Goal: Task Accomplishment & Management: Manage account settings

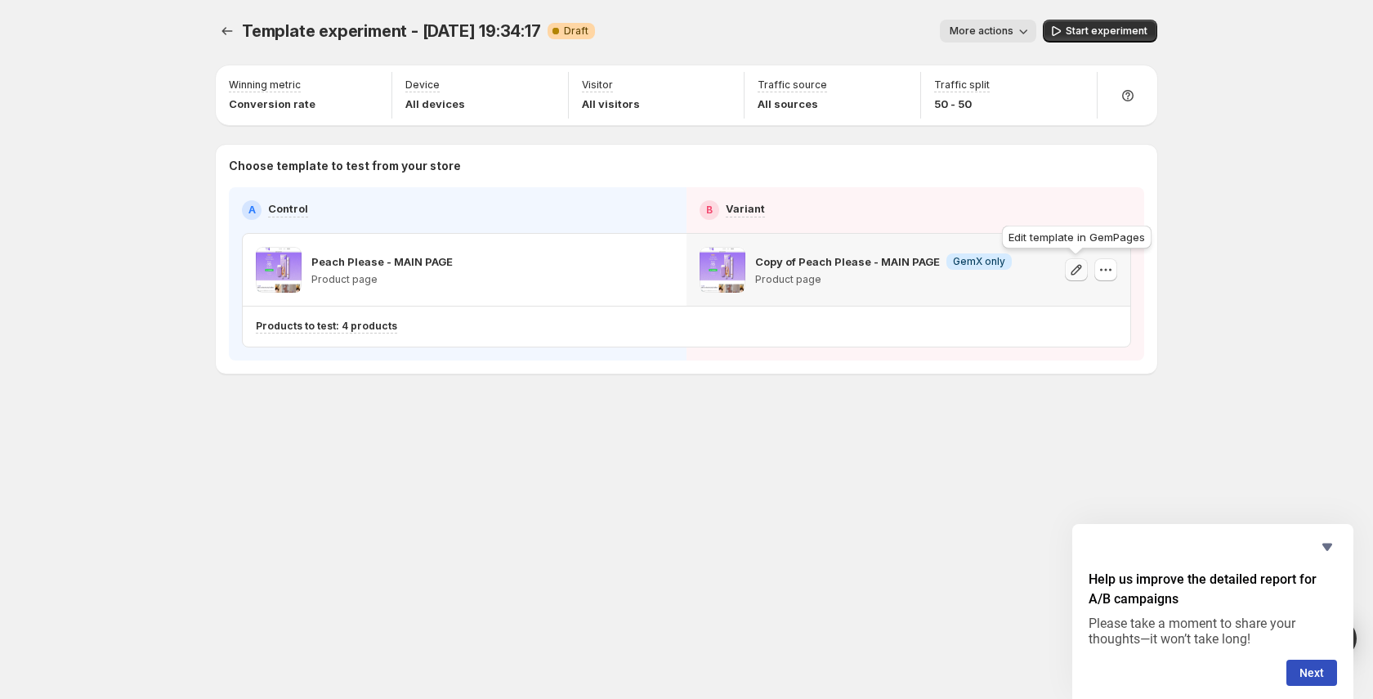
click at [1080, 271] on icon "button" at bounding box center [1076, 270] width 16 height 16
click at [1098, 279] on button "button" at bounding box center [1105, 269] width 23 height 23
click at [1102, 310] on span "Change template" at bounding box center [1106, 303] width 88 height 13
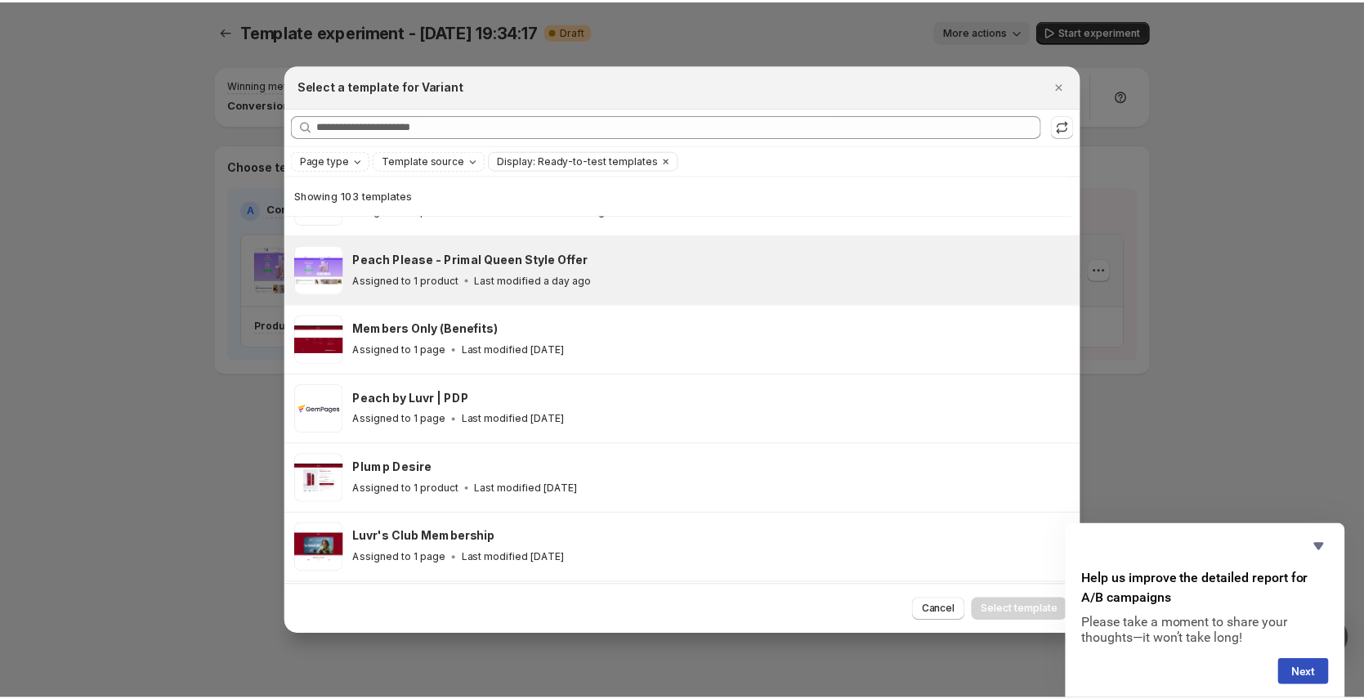
scroll to position [244, 0]
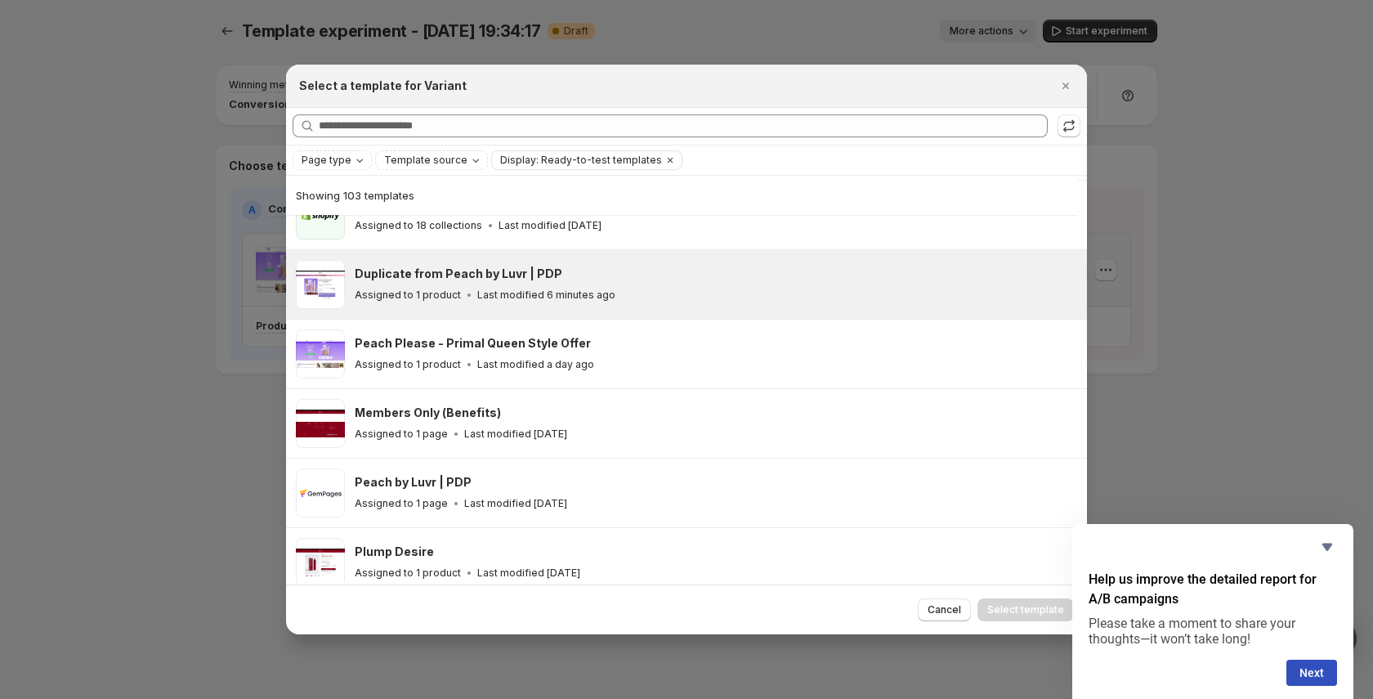
click at [446, 283] on div "Duplicate from Peach by Luvr | PDP Assigned to 1 product Last modified 6 minute…" at bounding box center [713, 285] width 717 height 38
click at [1027, 604] on span "Select template" at bounding box center [1025, 609] width 77 height 13
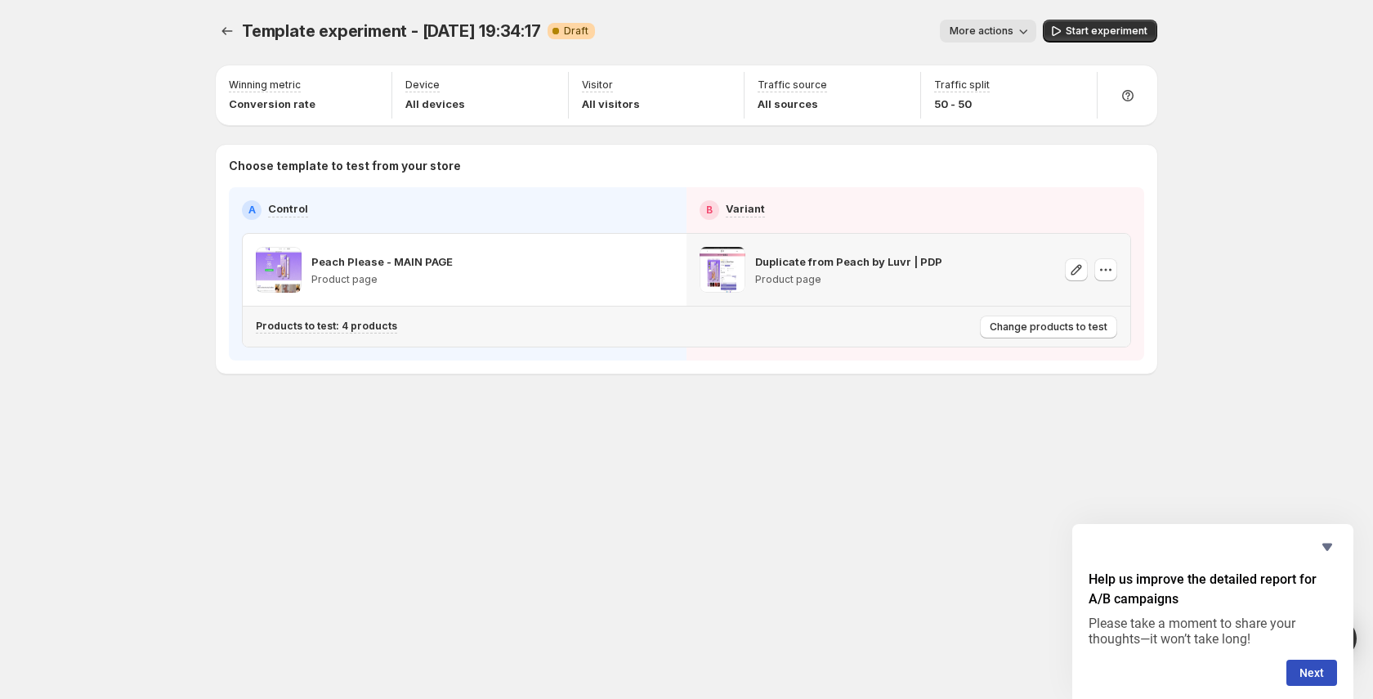
click at [357, 333] on div "Products to test: 4 products" at bounding box center [614, 326] width 717 height 27
click at [1030, 330] on span "Change products to test" at bounding box center [1049, 326] width 118 height 13
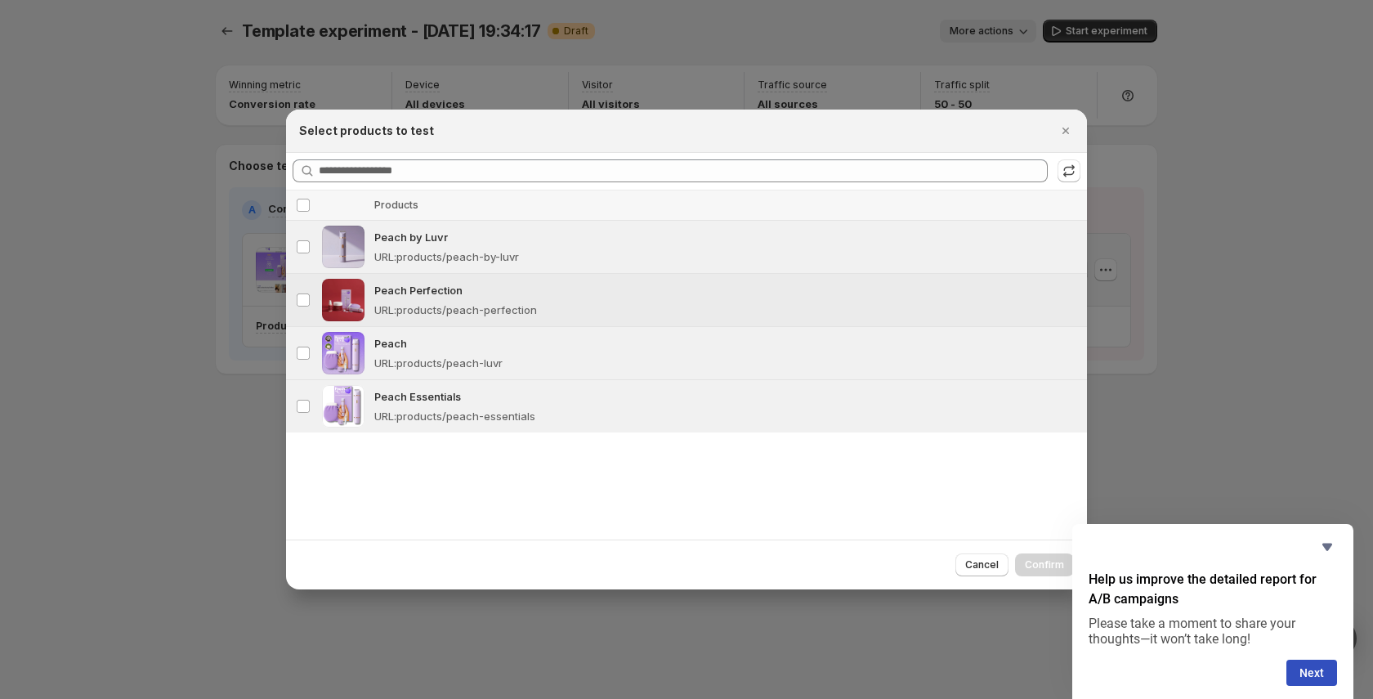
click at [355, 302] on span ":r21:" at bounding box center [343, 300] width 42 height 42
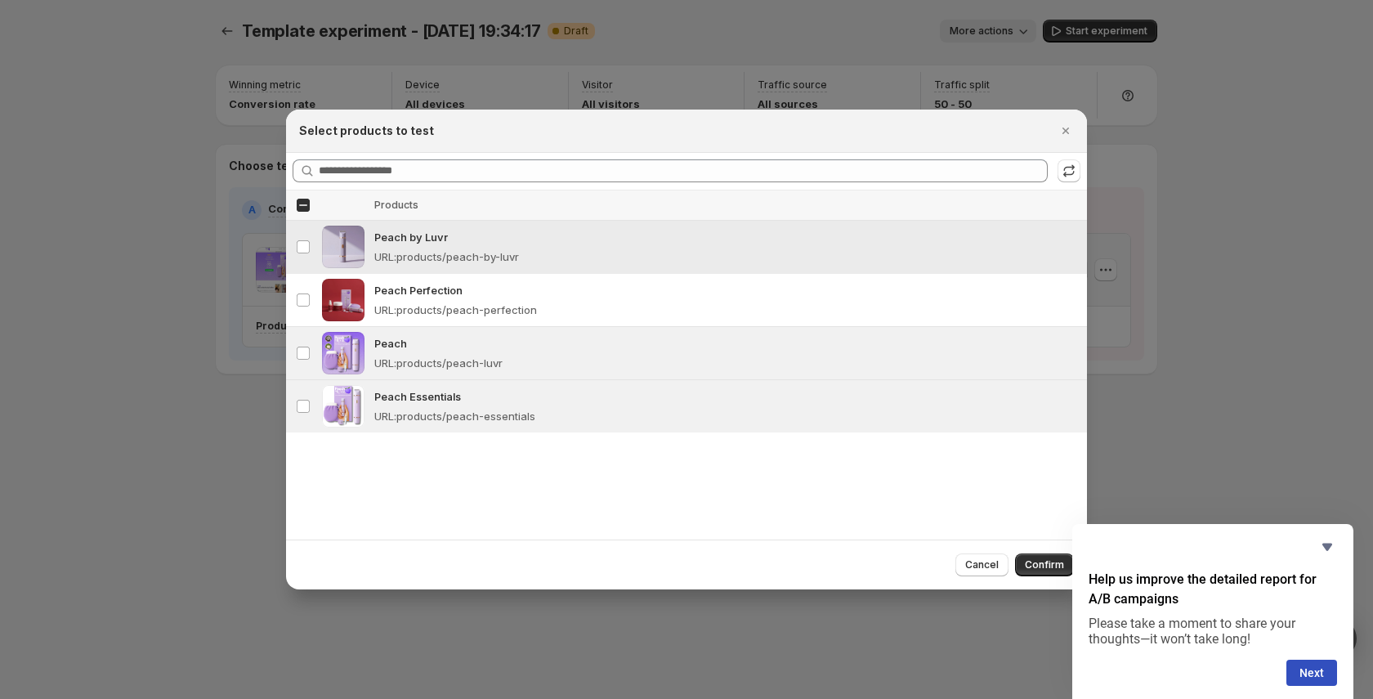
click at [358, 249] on span ":r21:" at bounding box center [343, 247] width 42 height 42
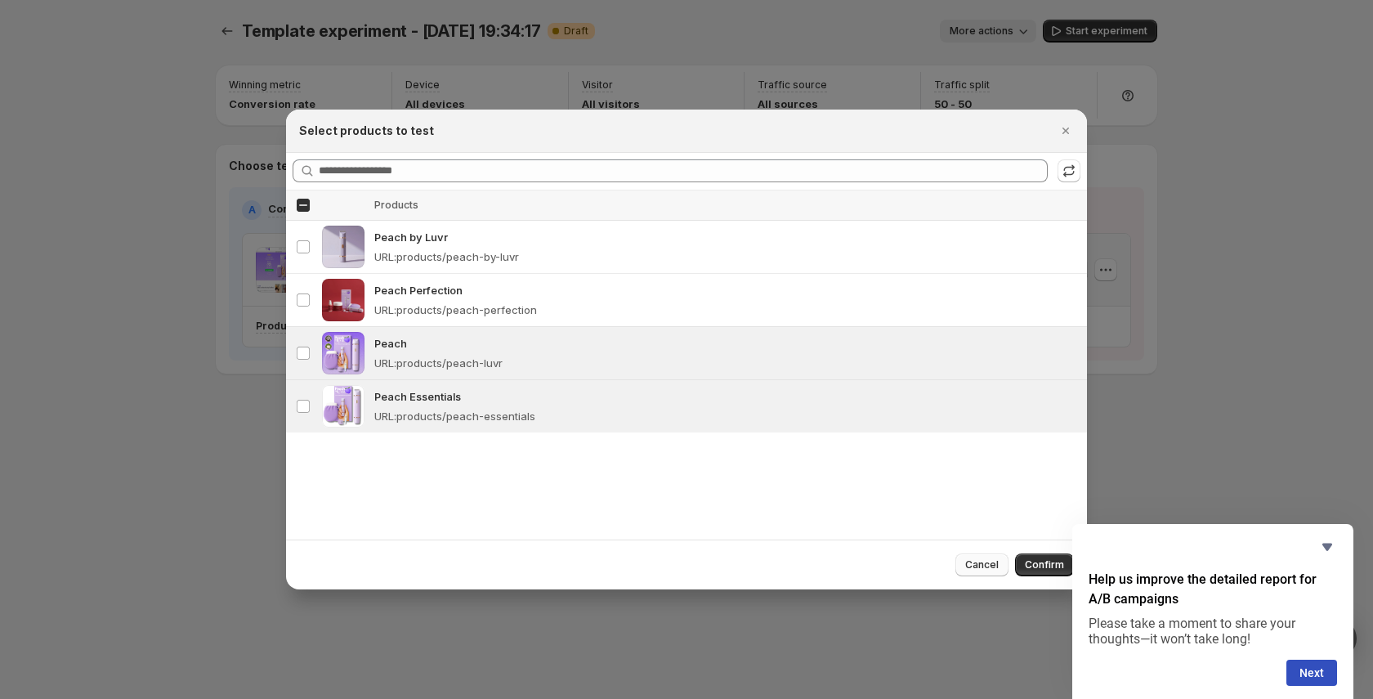
click at [980, 569] on span "Cancel" at bounding box center [982, 564] width 34 height 13
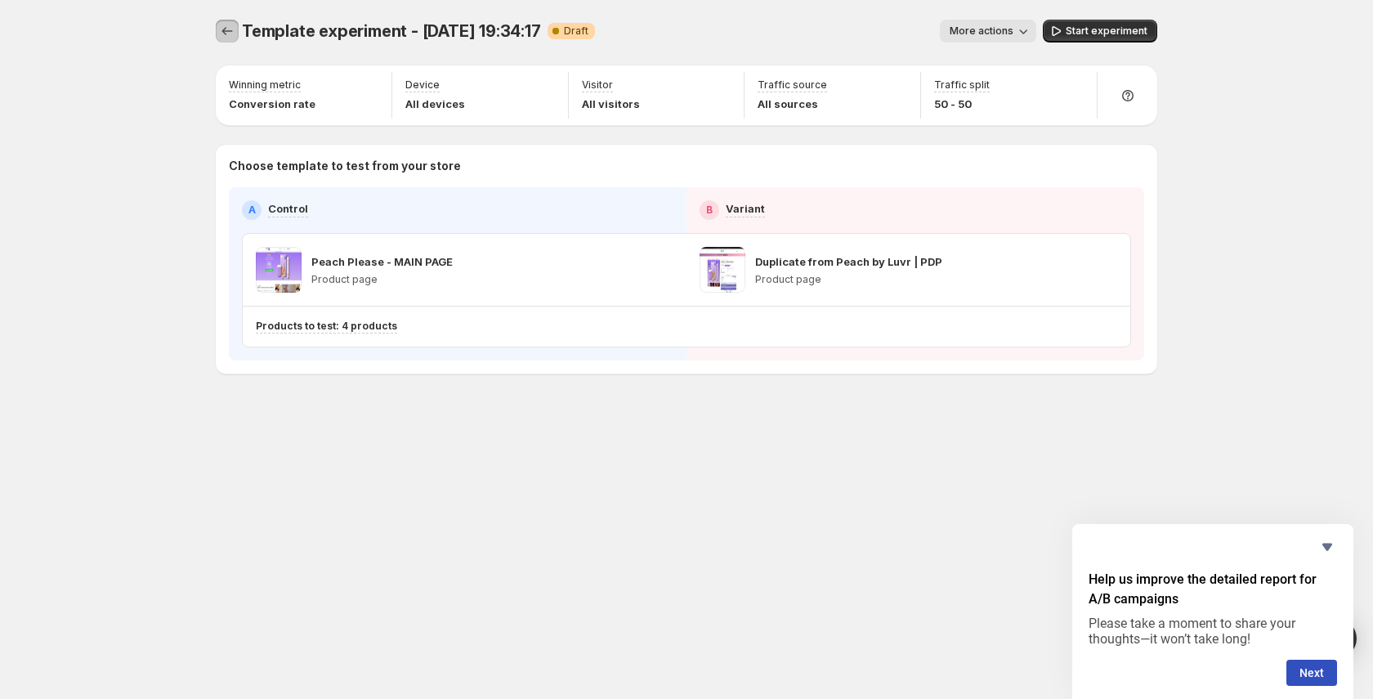
click at [229, 29] on icon "Experiments" at bounding box center [227, 31] width 16 height 16
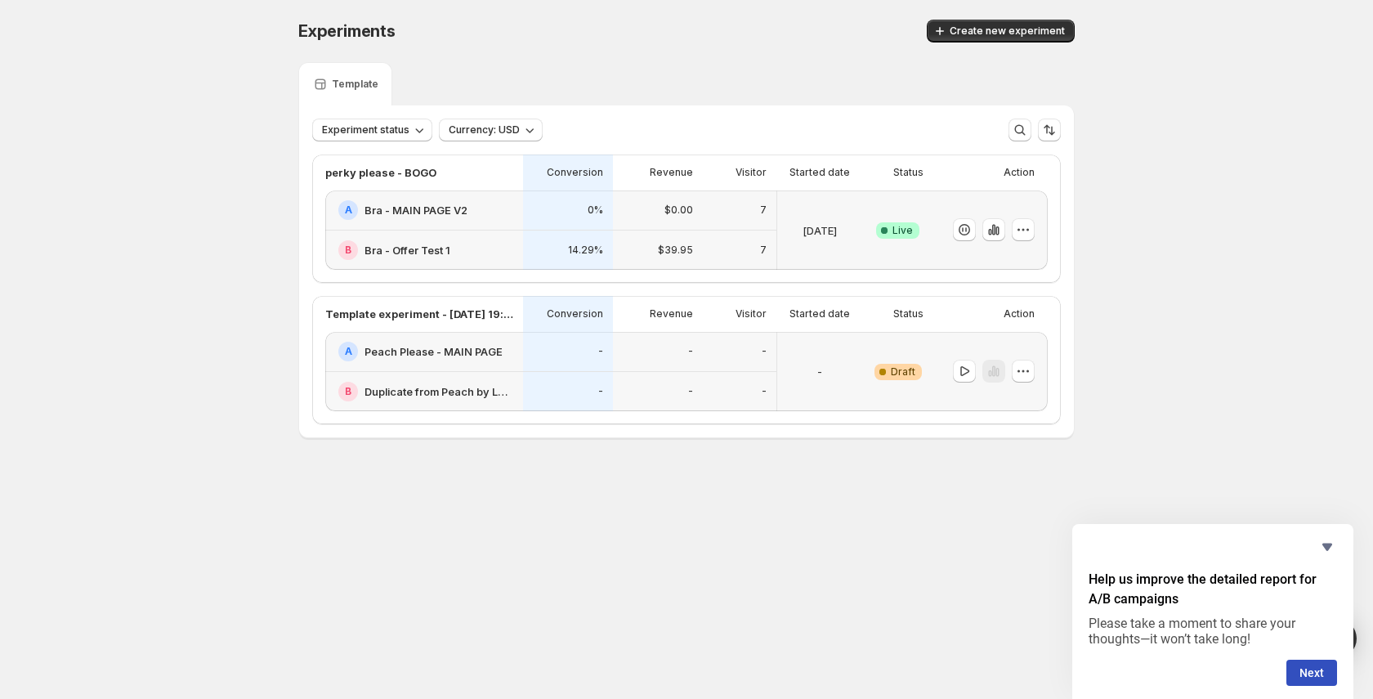
click at [1013, 311] on p "Action" at bounding box center [1019, 313] width 31 height 13
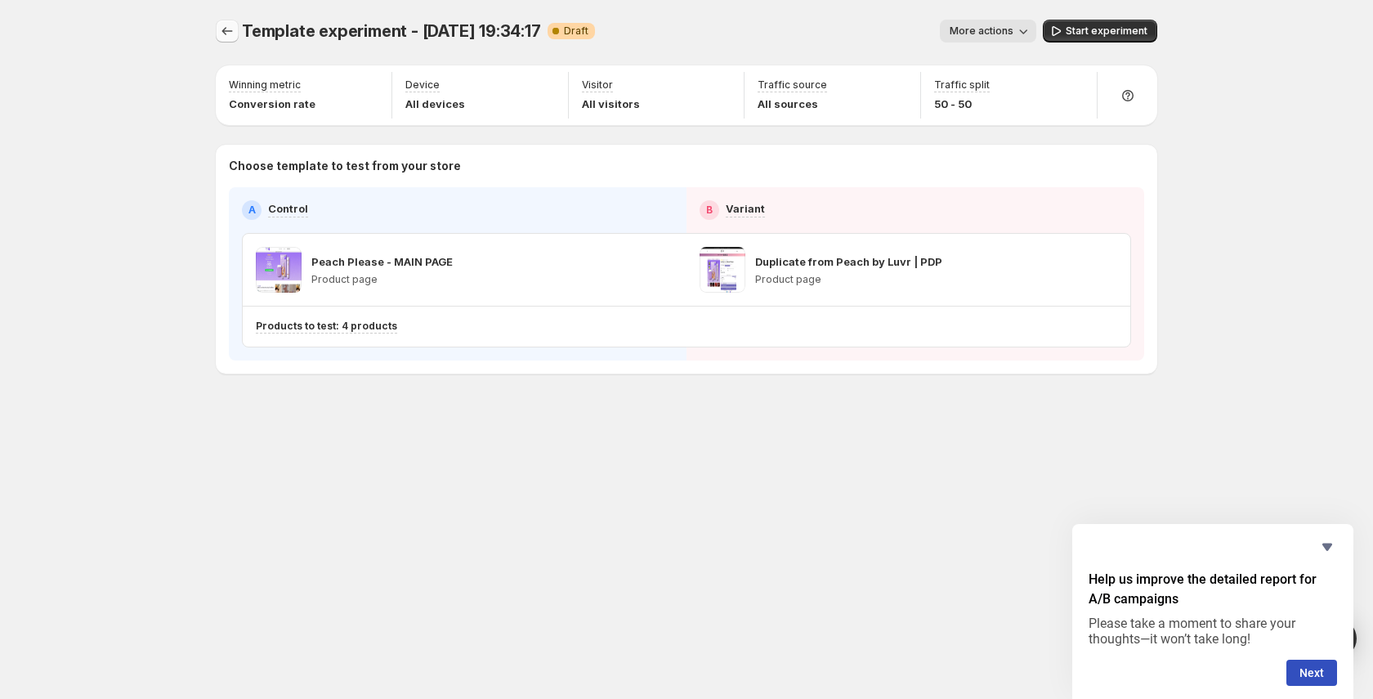
click at [230, 25] on icon "Experiments" at bounding box center [227, 31] width 16 height 16
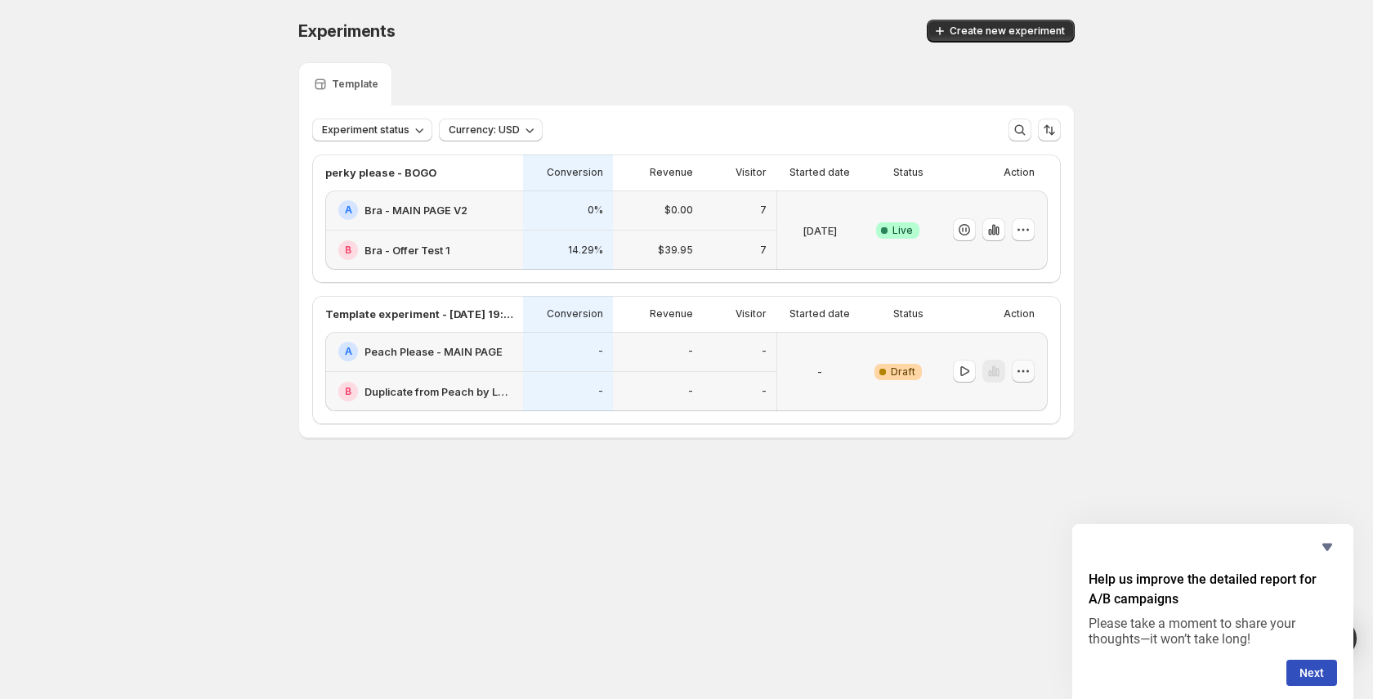
click at [1024, 373] on icon "button" at bounding box center [1023, 371] width 16 height 16
click at [1010, 486] on span "Delete" at bounding box center [1011, 488] width 33 height 13
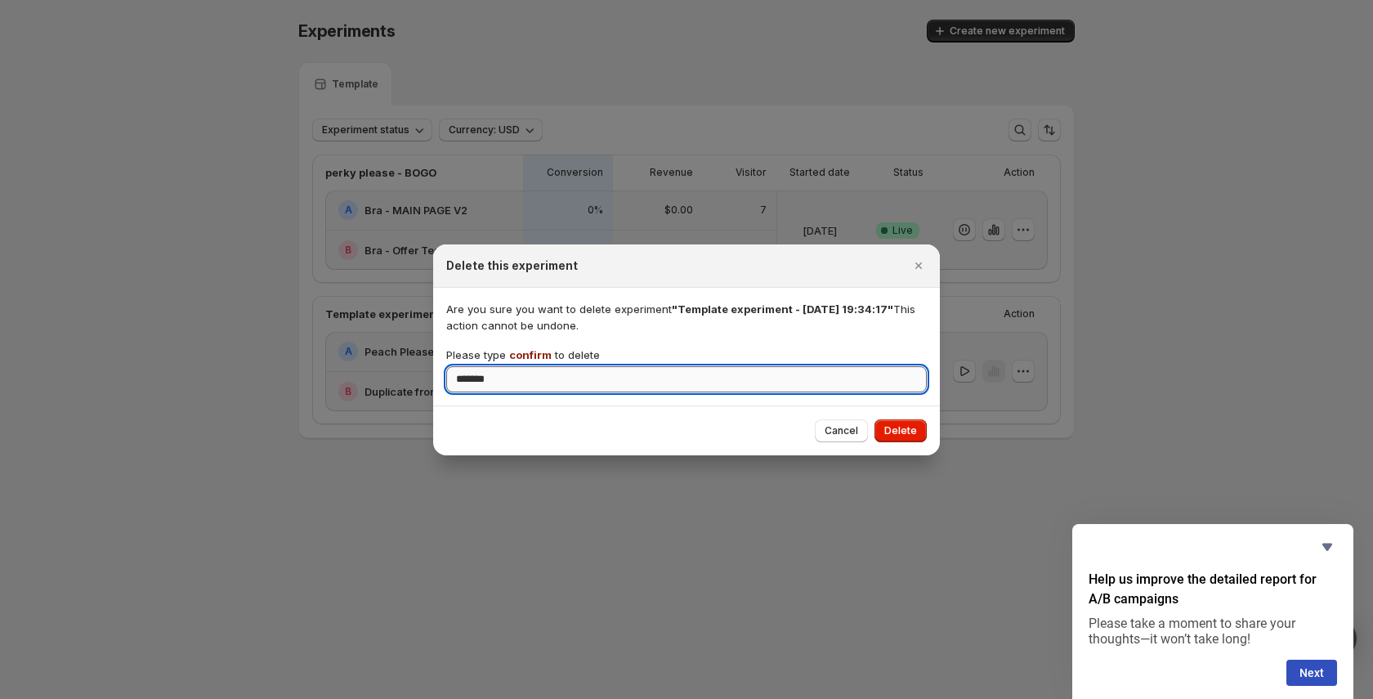
type input "*******"
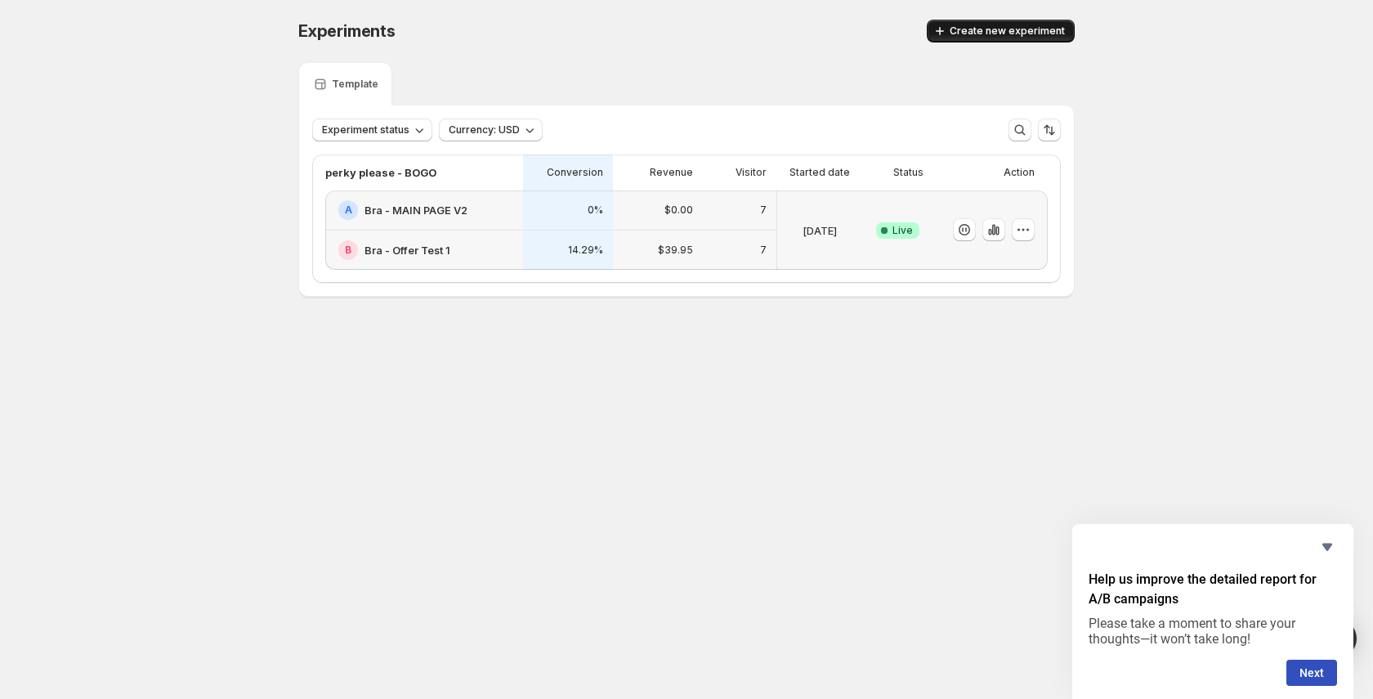
click at [940, 25] on icon "button" at bounding box center [940, 31] width 16 height 16
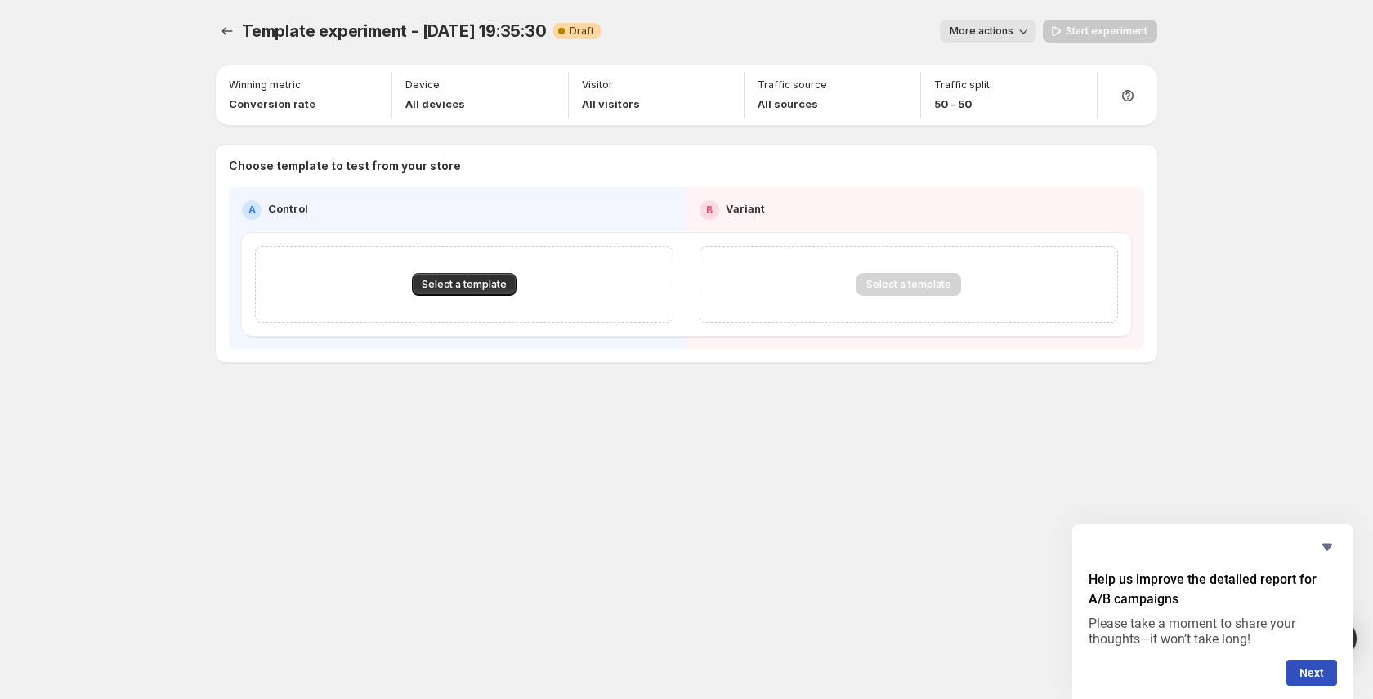
click at [1021, 31] on icon "button" at bounding box center [1023, 31] width 16 height 16
click at [1150, 141] on div "Winning metric Conversion rate Device All devices Visitor All visitors Traffic …" at bounding box center [686, 213] width 941 height 297
click at [1131, 102] on icon at bounding box center [1128, 95] width 16 height 16
click at [1172, 111] on icon at bounding box center [1180, 118] width 16 height 16
click at [230, 34] on icon "Experiments" at bounding box center [227, 31] width 16 height 16
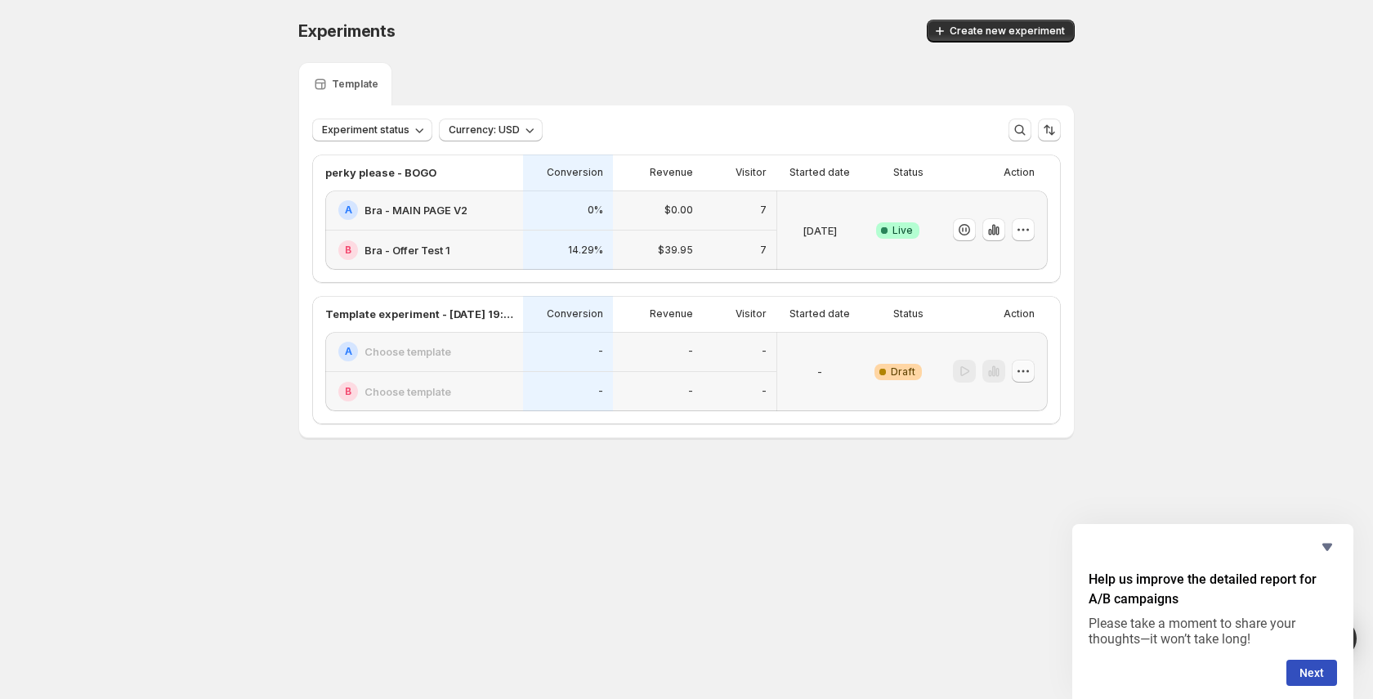
click at [1027, 373] on icon "button" at bounding box center [1023, 371] width 16 height 16
click at [1007, 488] on span "Delete" at bounding box center [1011, 488] width 33 height 13
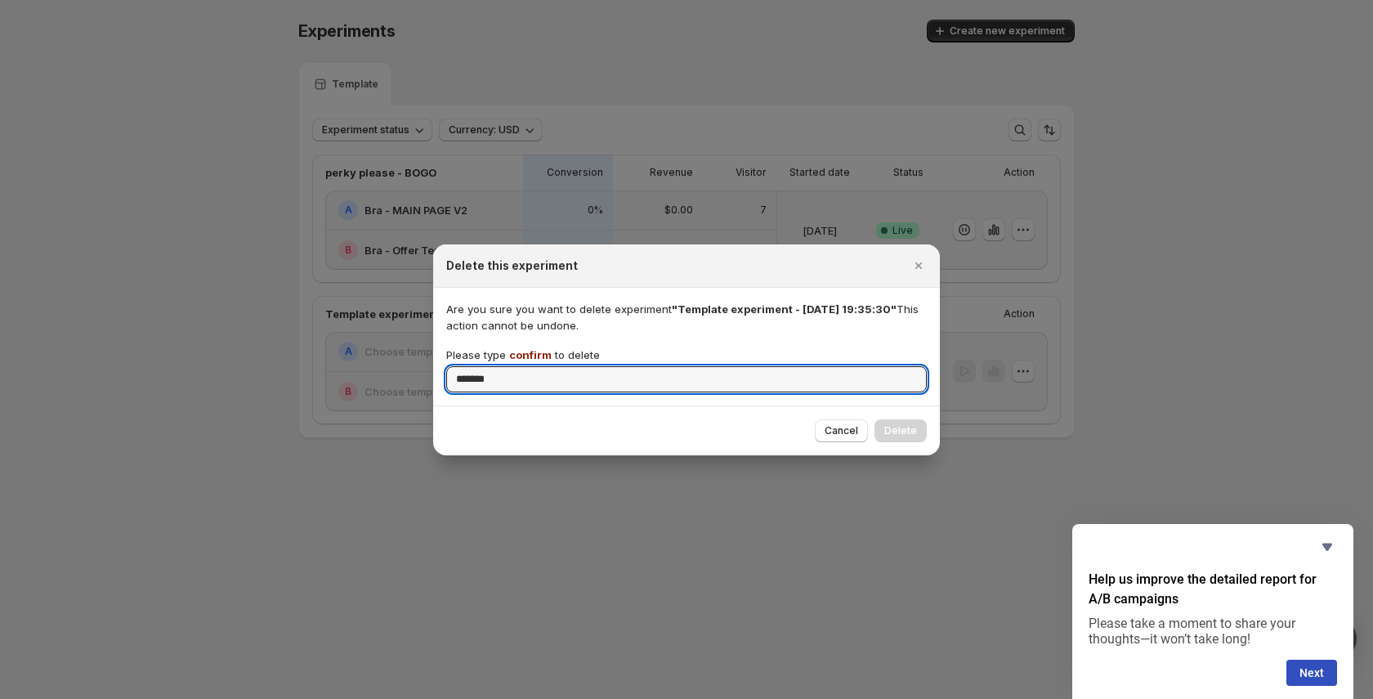
type input "*******"
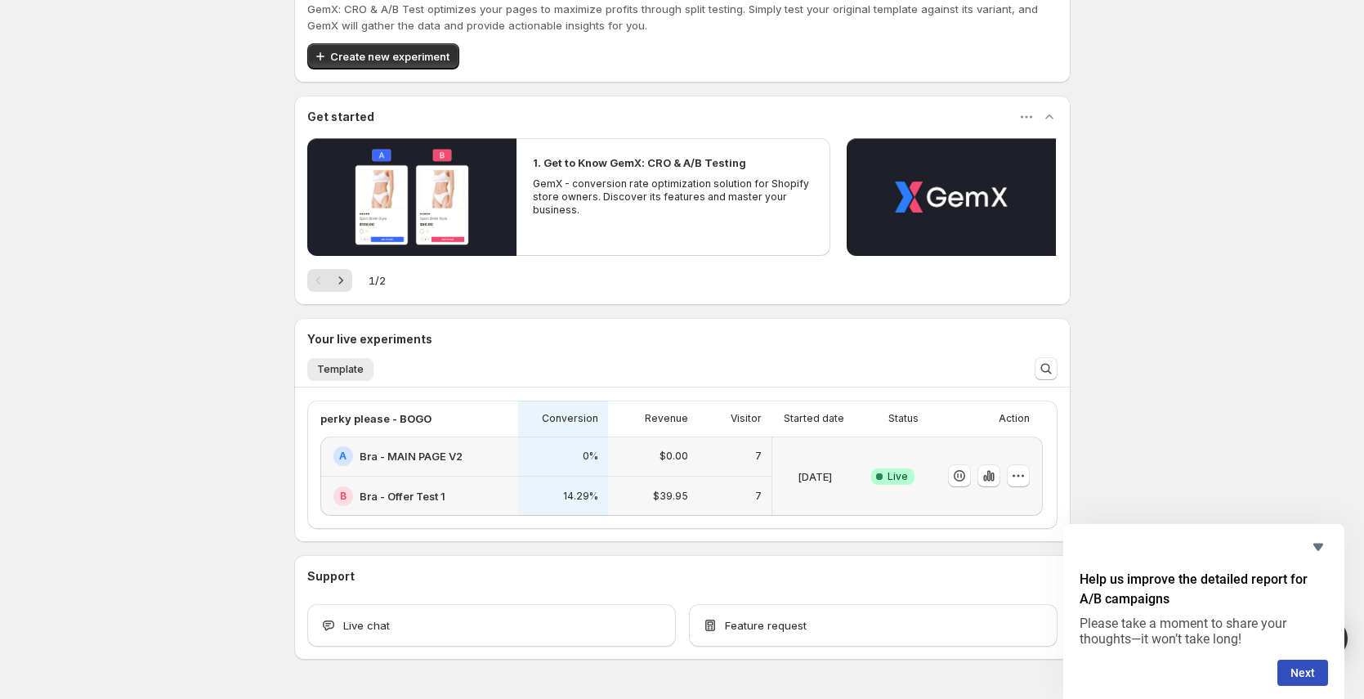
scroll to position [104, 0]
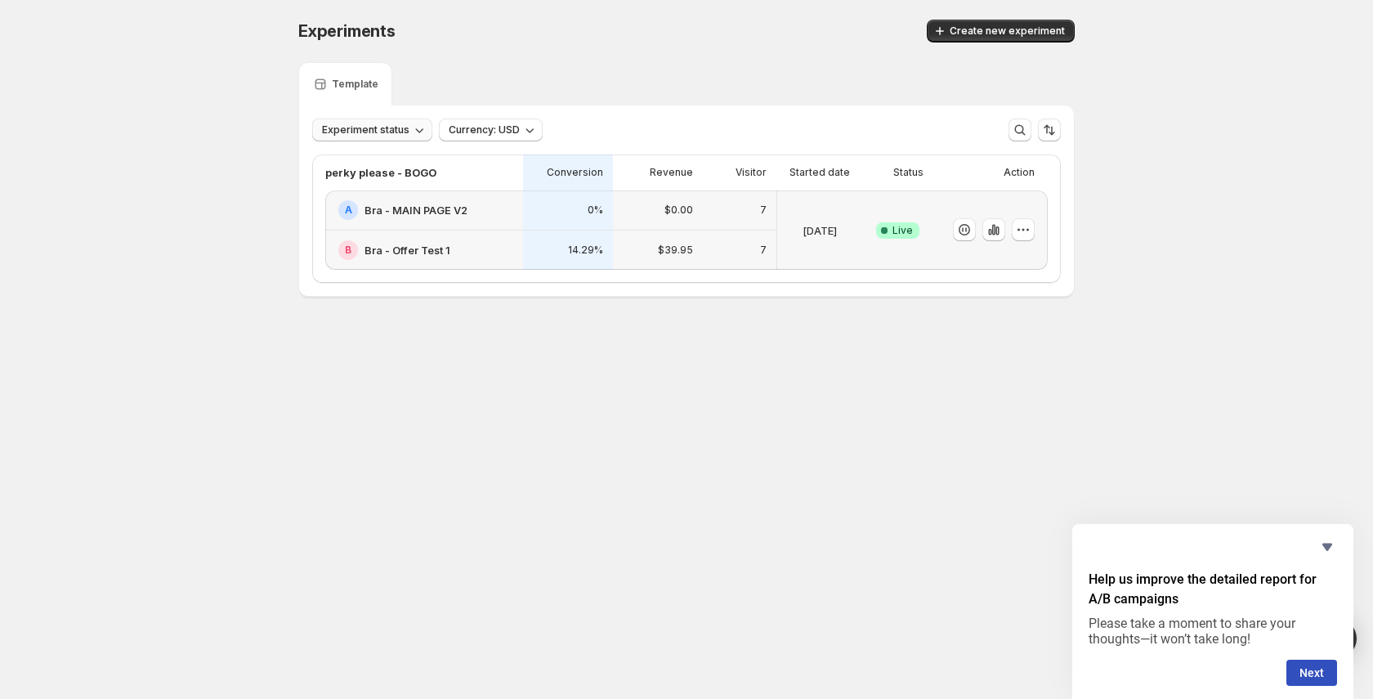
click at [358, 132] on span "Experiment status" at bounding box center [365, 129] width 87 height 13
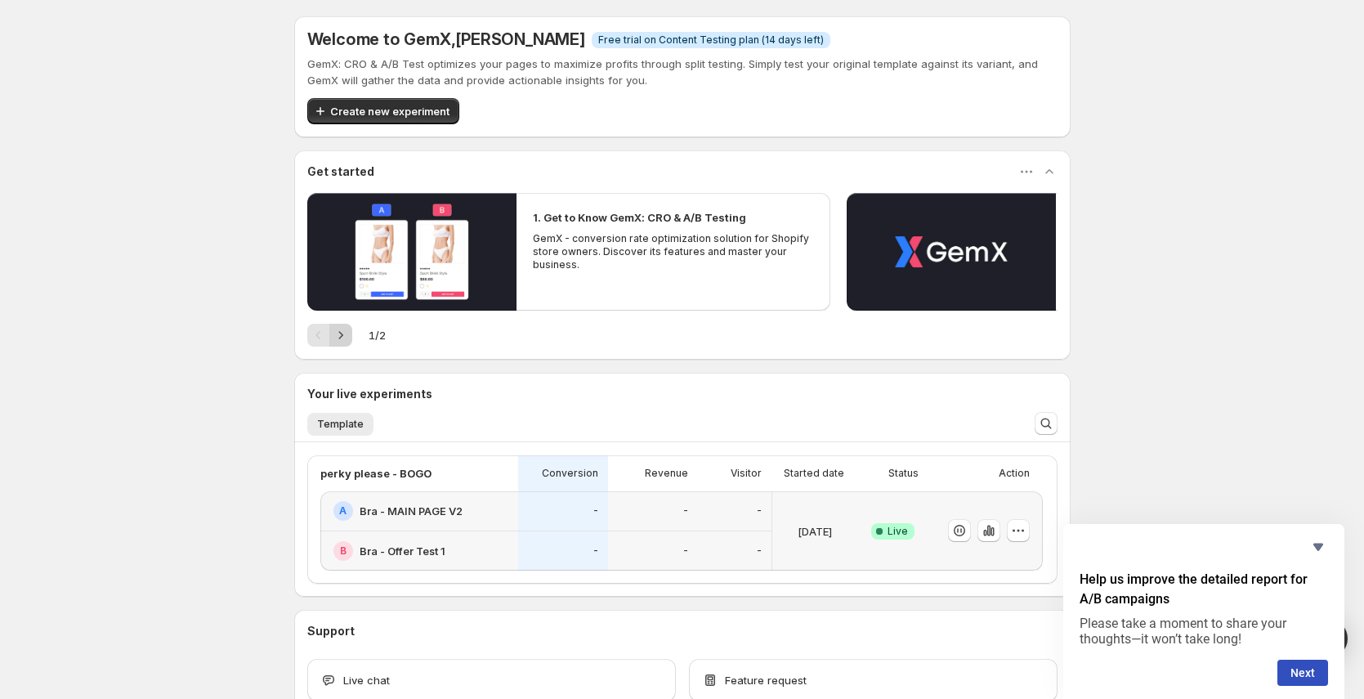
click at [342, 331] on icon "Next" at bounding box center [341, 335] width 16 height 16
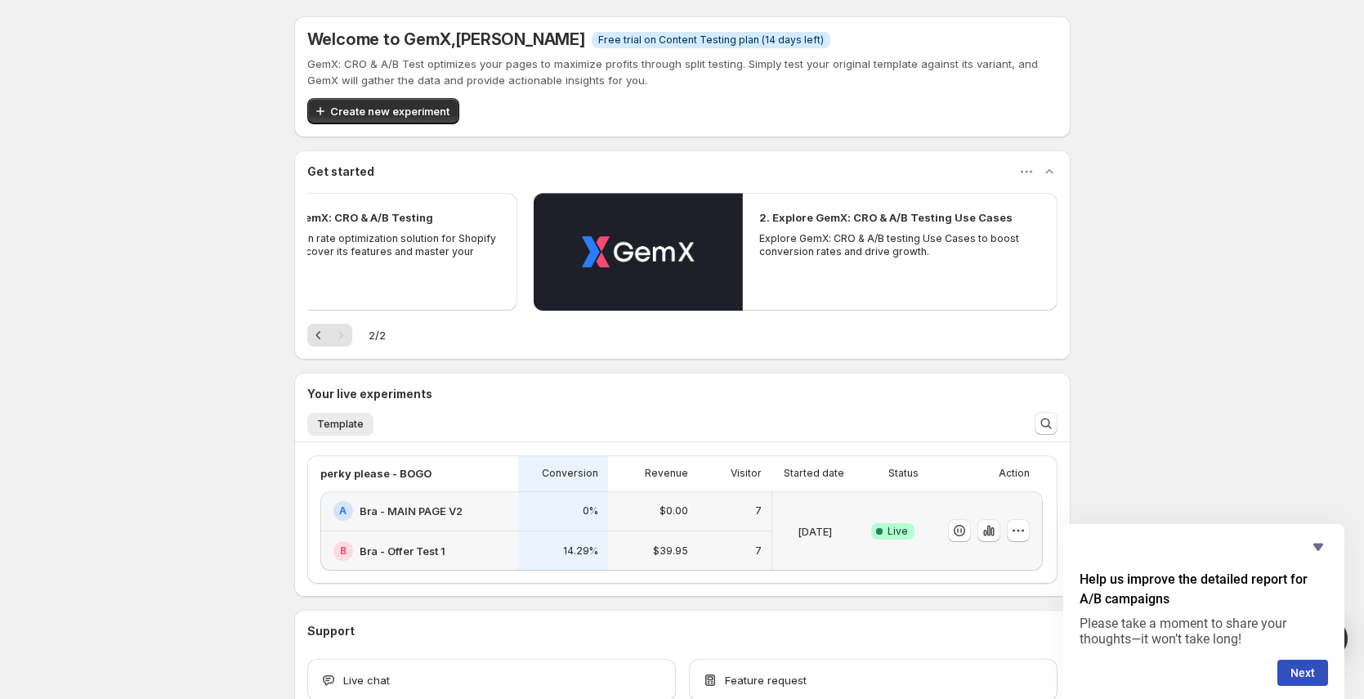
click at [342, 331] on div "Pagination" at bounding box center [340, 335] width 23 height 23
click at [412, 110] on span "Create new experiment" at bounding box center [389, 111] width 119 height 16
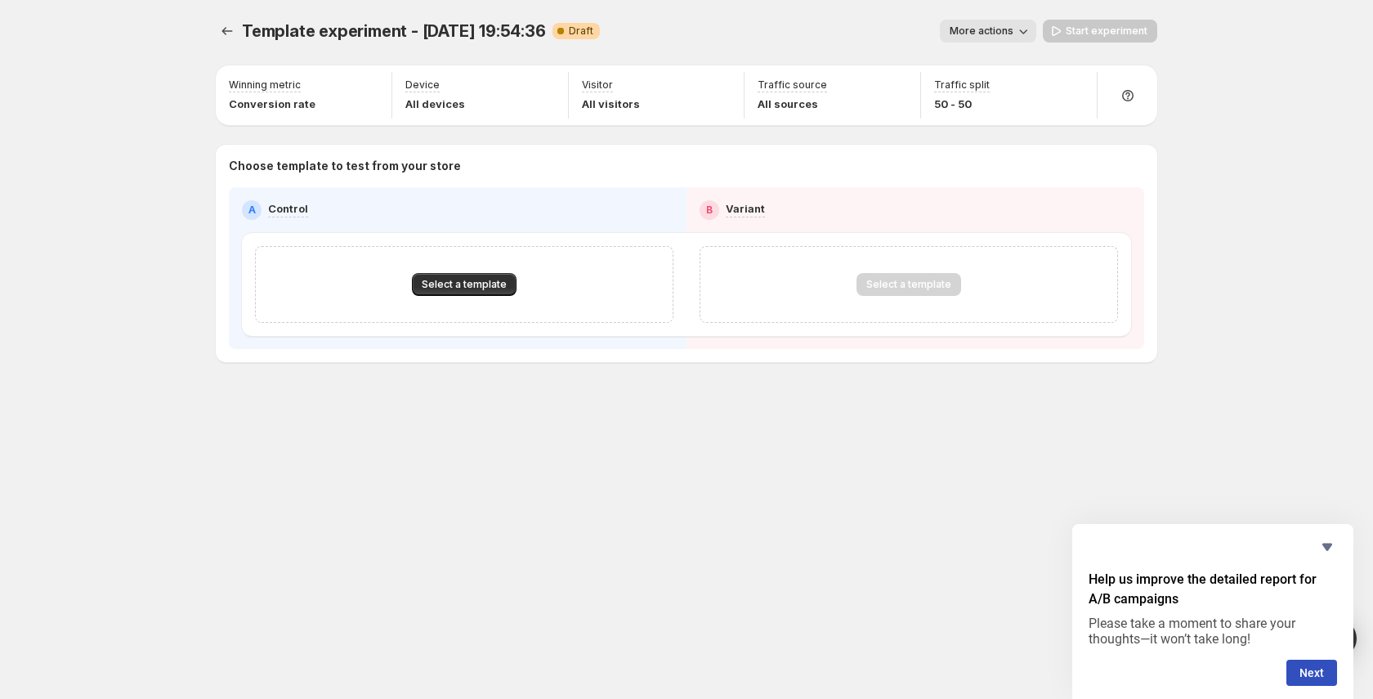
click at [1013, 30] on span "More actions" at bounding box center [982, 31] width 64 height 13
drag, startPoint x: 664, startPoint y: 140, endPoint x: 802, endPoint y: 146, distance: 137.4
click at [664, 140] on div "Winning metric Conversion rate Device All devices Visitor All visitors Traffic …" at bounding box center [686, 213] width 941 height 297
click at [467, 296] on div "Select a template" at bounding box center [464, 284] width 418 height 77
click at [455, 286] on span "Select a template" at bounding box center [464, 284] width 85 height 13
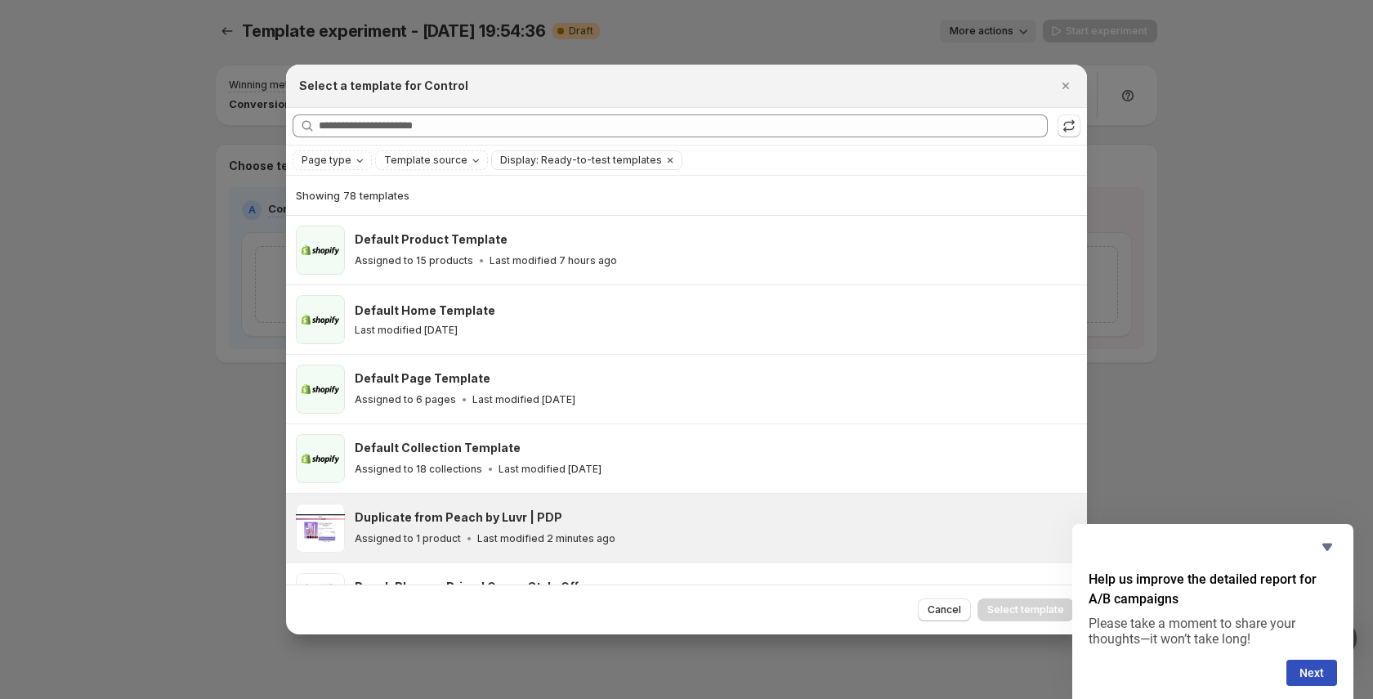
click at [956, 613] on span "Cancel" at bounding box center [945, 609] width 34 height 13
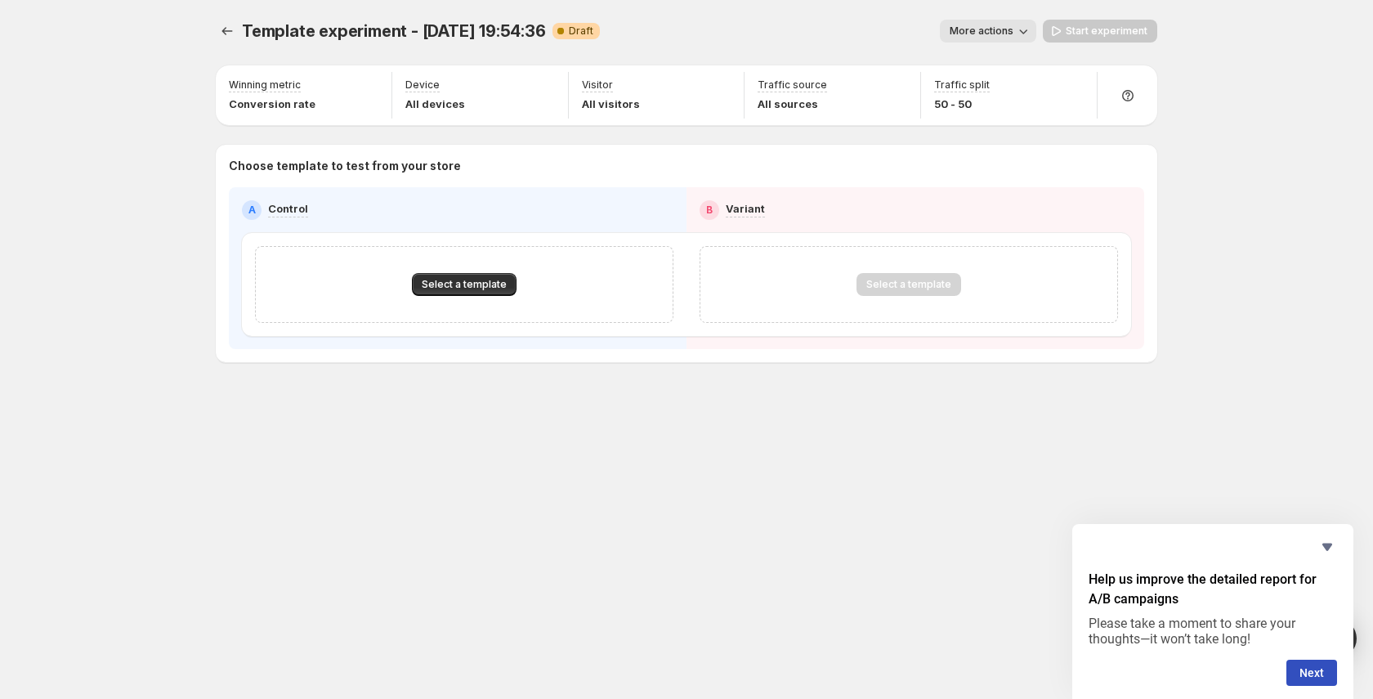
click at [235, 34] on icon "Experiments" at bounding box center [227, 31] width 16 height 16
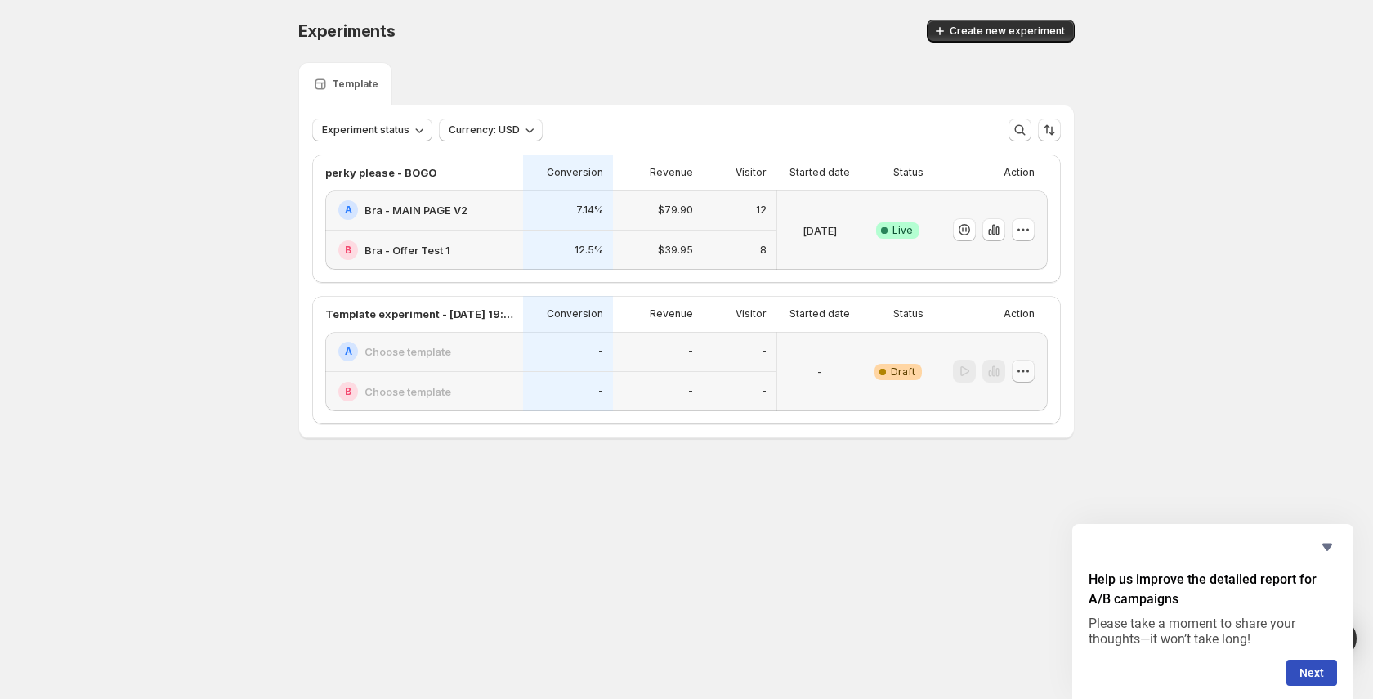
click at [1026, 375] on icon "button" at bounding box center [1023, 371] width 16 height 16
click at [1011, 488] on span "Delete" at bounding box center [1011, 488] width 33 height 13
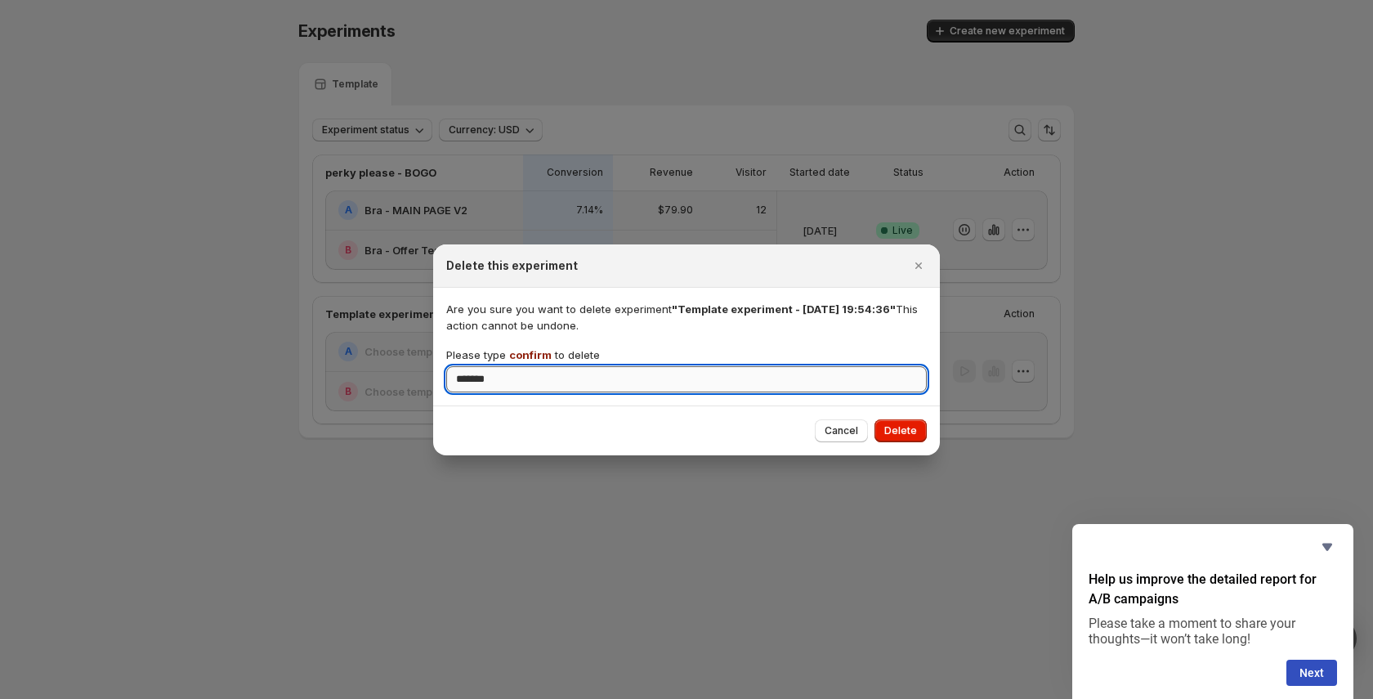
type input "*******"
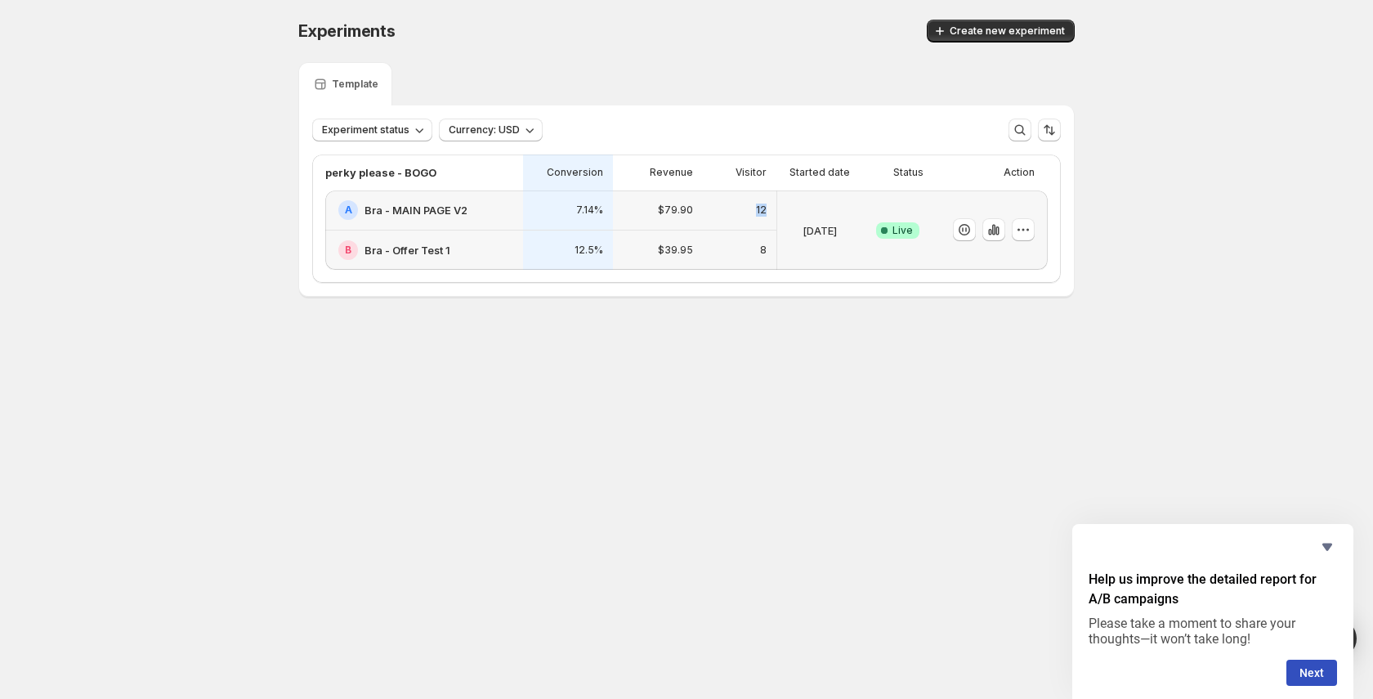
drag, startPoint x: 762, startPoint y: 212, endPoint x: 776, endPoint y: 214, distance: 13.3
click at [776, 214] on div "A Bra - MAIN PAGE V2 B Bra - Offer Test 1 7.14% 12.5% $79.90 $39.95 12 8 [DATE]…" at bounding box center [686, 229] width 722 height 79
drag, startPoint x: 702, startPoint y: 226, endPoint x: 704, endPoint y: 324, distance: 98.1
click at [694, 320] on div "Experiments. This page is ready Experiments Create new experiment Template Expe…" at bounding box center [687, 192] width 816 height 385
click at [954, 232] on button "button" at bounding box center [964, 229] width 23 height 23
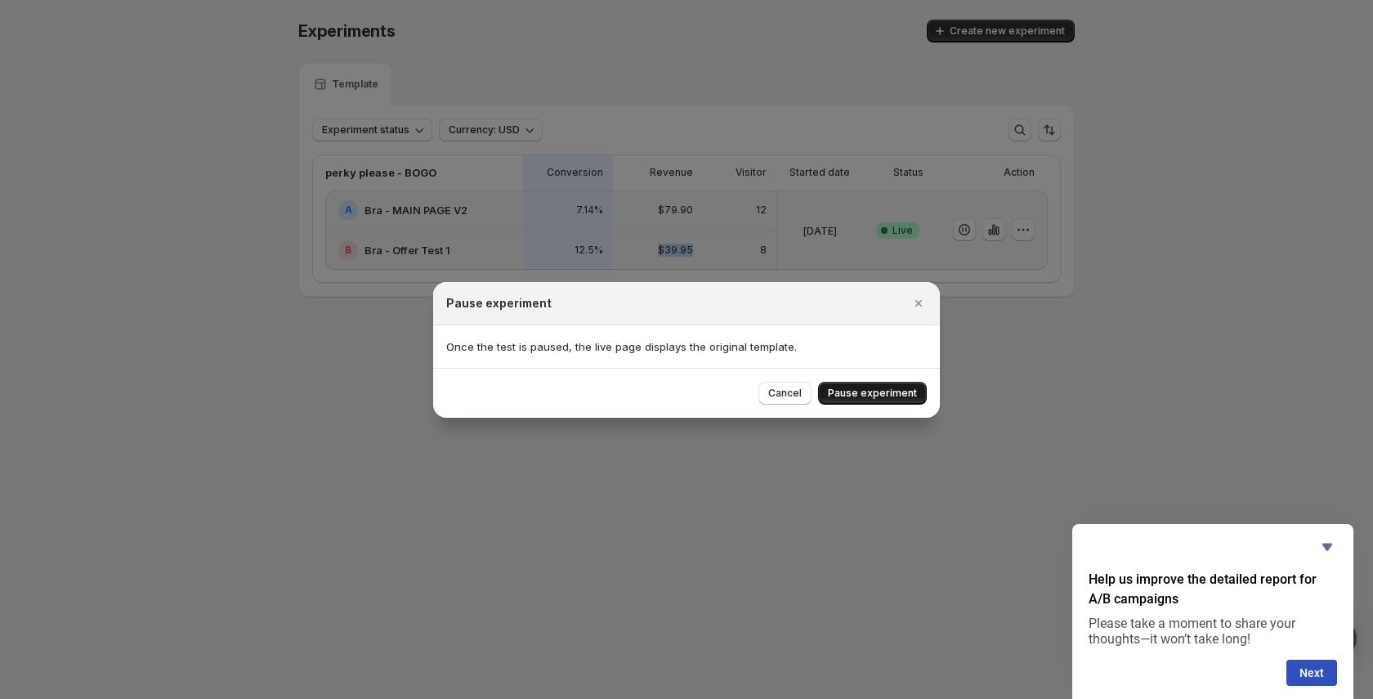
click at [892, 397] on span "Pause experiment" at bounding box center [872, 393] width 89 height 13
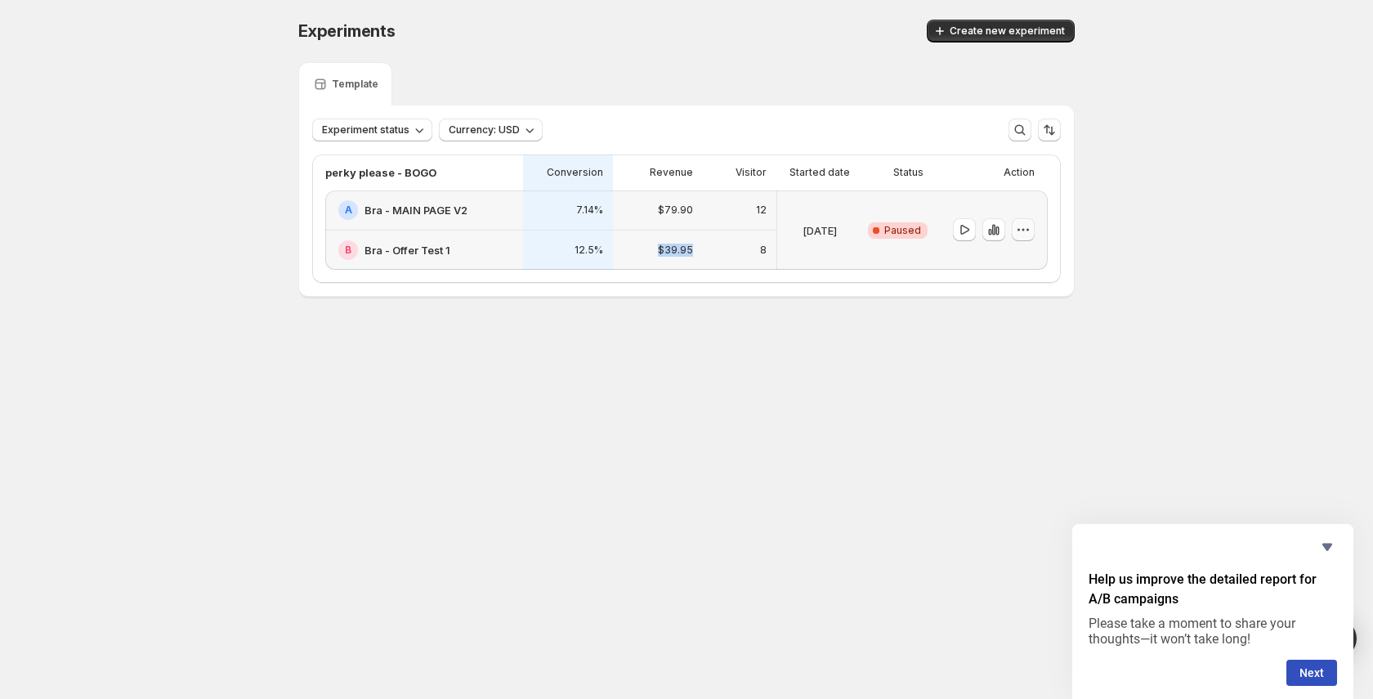
click at [1025, 225] on icon "button" at bounding box center [1023, 229] width 16 height 16
click at [1022, 326] on span "End experiment" at bounding box center [1034, 319] width 79 height 16
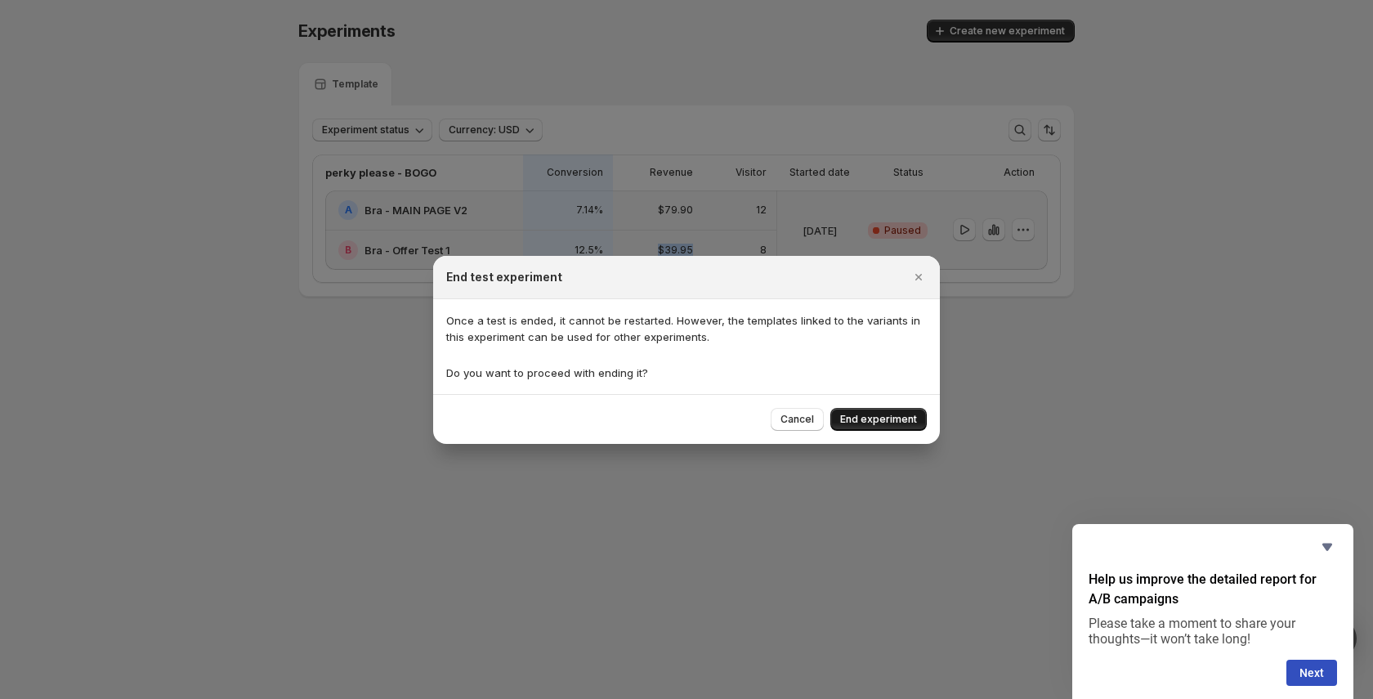
click at [899, 428] on button "End experiment" at bounding box center [878, 419] width 96 height 23
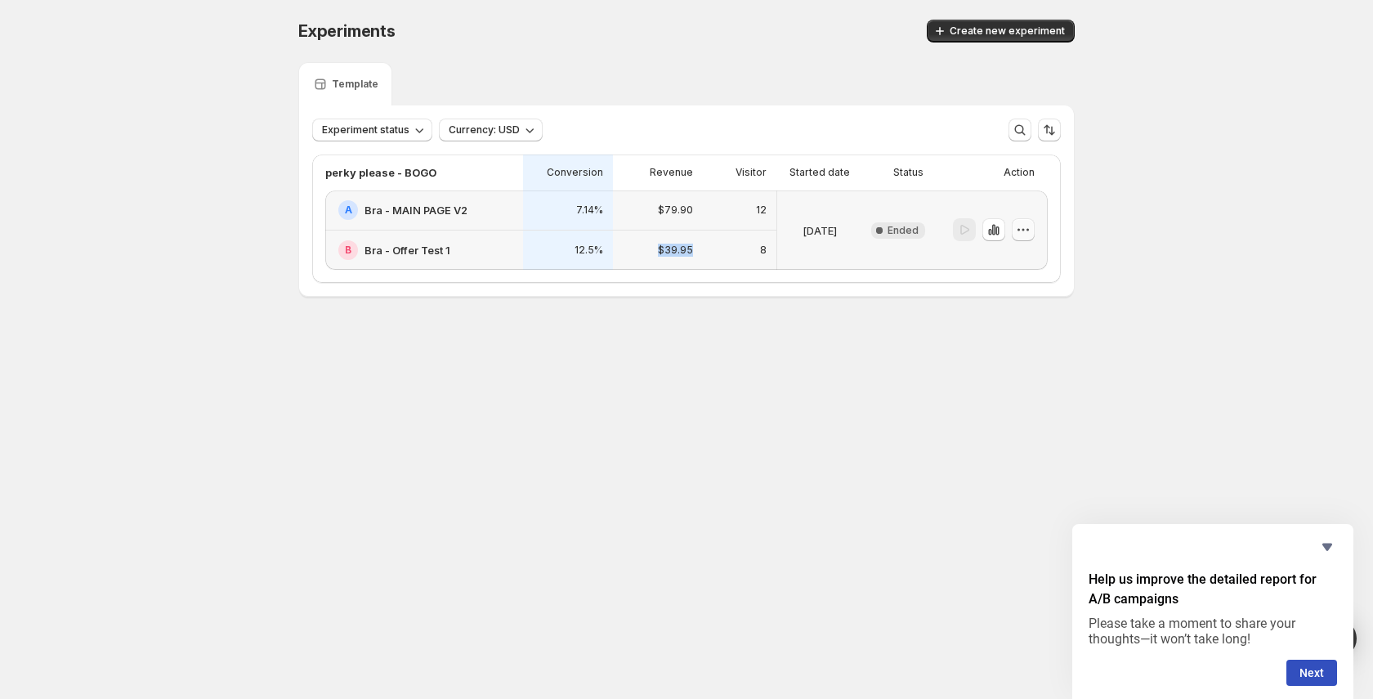
click at [1032, 231] on button "button" at bounding box center [1023, 229] width 23 height 23
click at [733, 359] on div "Experiments. This page is ready Experiments Create new experiment Template Expe…" at bounding box center [687, 192] width 816 height 385
click at [1026, 229] on icon "button" at bounding box center [1023, 229] width 16 height 16
click at [844, 338] on div "Experiments. This page is ready Experiments Create new experiment Template Expe…" at bounding box center [687, 192] width 816 height 385
